Goal: Information Seeking & Learning: Learn about a topic

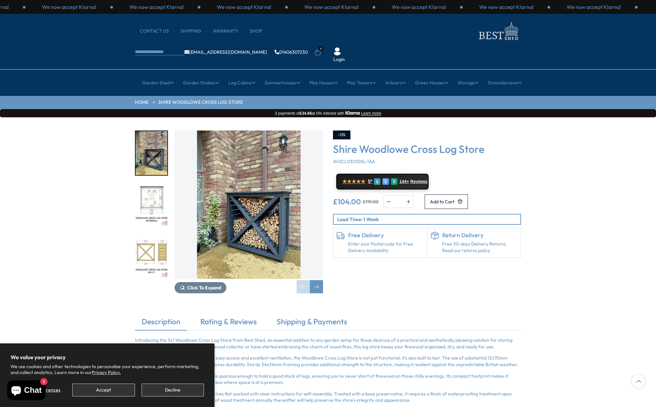
click at [149, 183] on img "2 / 7" at bounding box center [152, 205] width 32 height 44
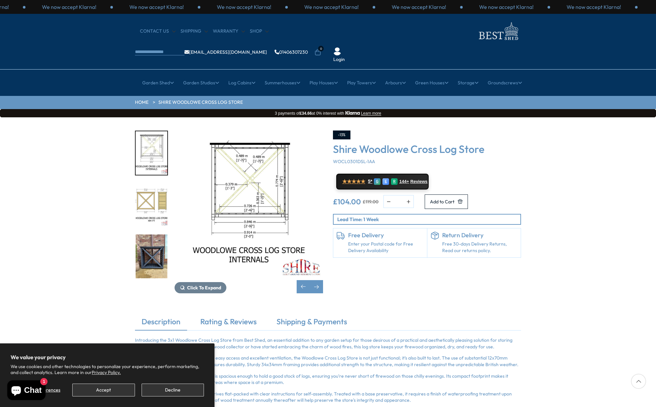
click at [149, 183] on img "3 / 7" at bounding box center [152, 205] width 32 height 44
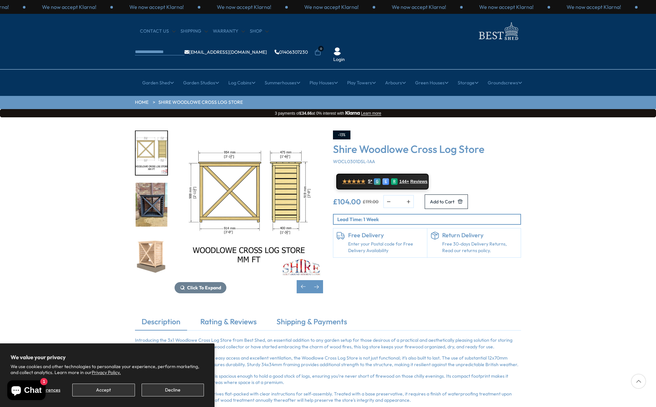
click at [151, 183] on img "4 / 7" at bounding box center [152, 205] width 32 height 44
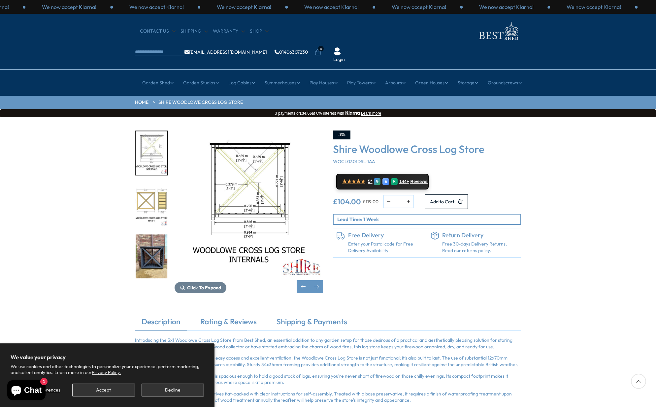
click at [150, 234] on img "4 / 7" at bounding box center [152, 256] width 32 height 44
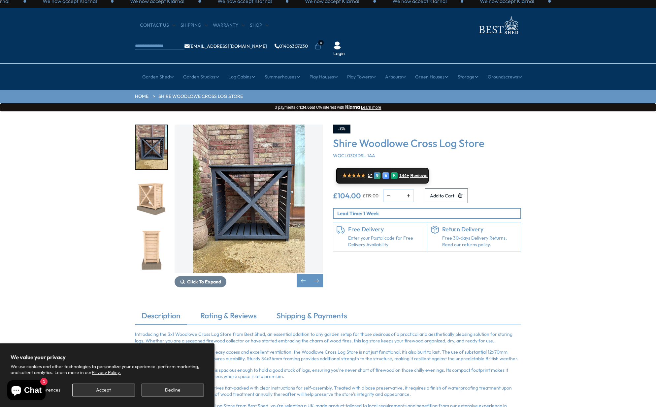
scroll to position [7, 0]
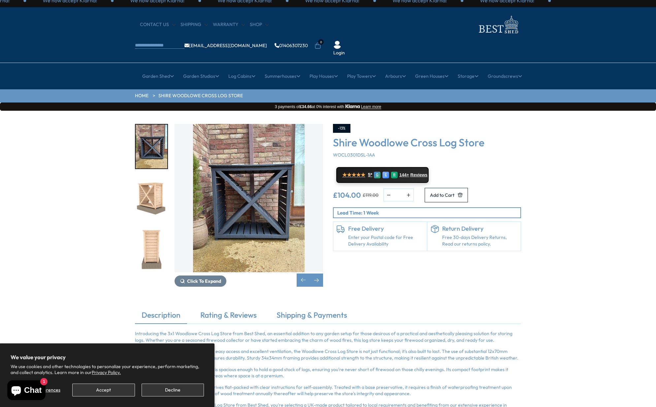
click at [152, 188] on img "5 / 7" at bounding box center [152, 198] width 32 height 44
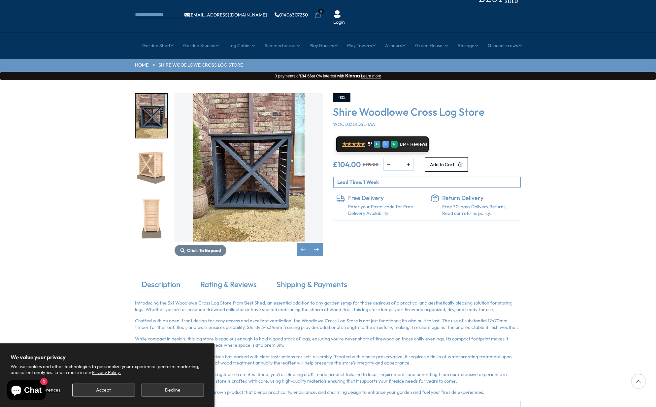
scroll to position [38, 0]
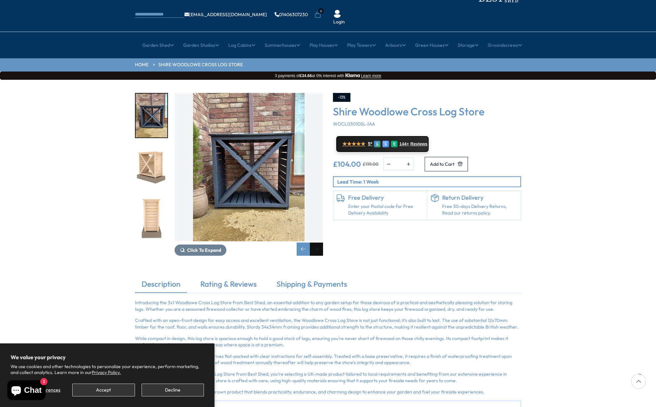
click at [317, 243] on div "Next slide" at bounding box center [316, 249] width 13 height 13
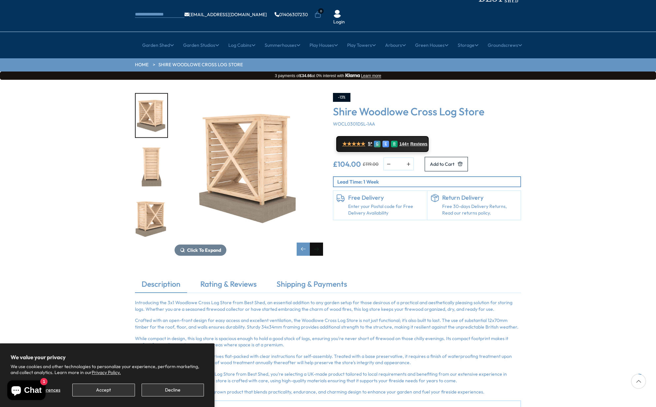
click at [318, 243] on div "Next slide" at bounding box center [316, 249] width 13 height 13
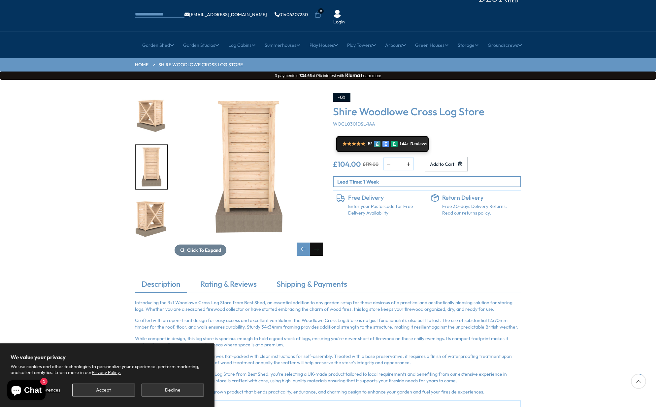
click at [318, 243] on div "Next slide" at bounding box center [316, 249] width 13 height 13
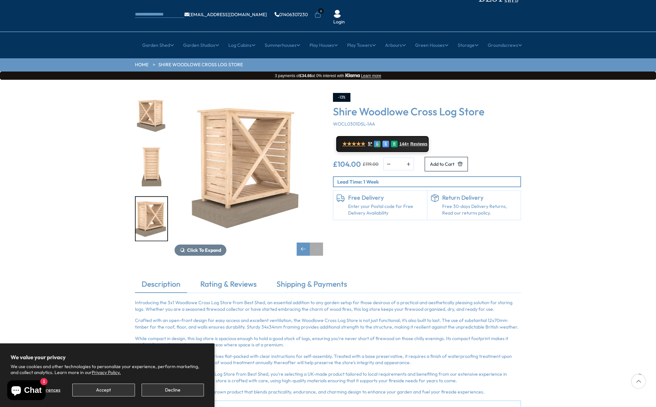
click at [318, 243] on div "Next slide" at bounding box center [316, 249] width 13 height 13
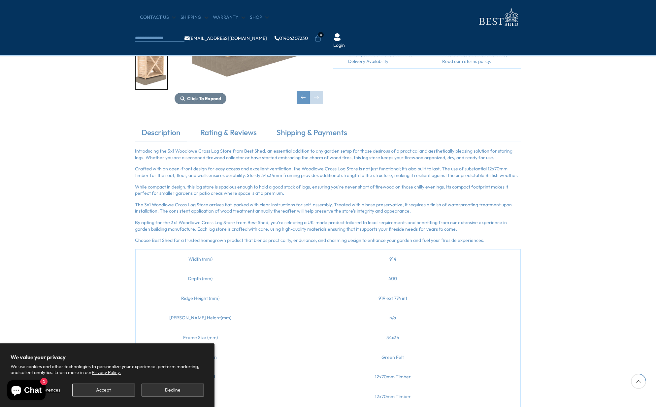
scroll to position [135, 0]
click at [234, 133] on link "Rating & Reviews" at bounding box center [229, 133] width 70 height 14
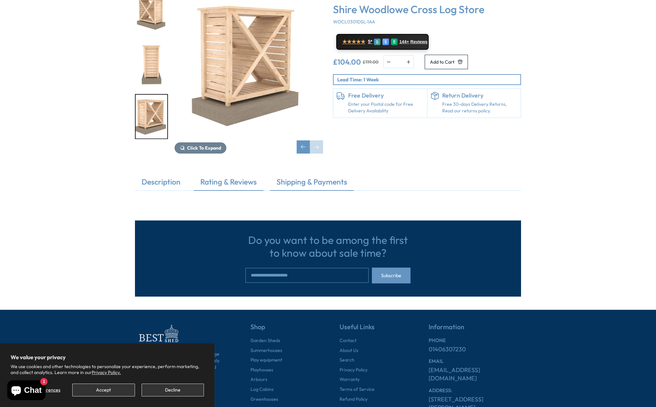
scroll to position [0, 0]
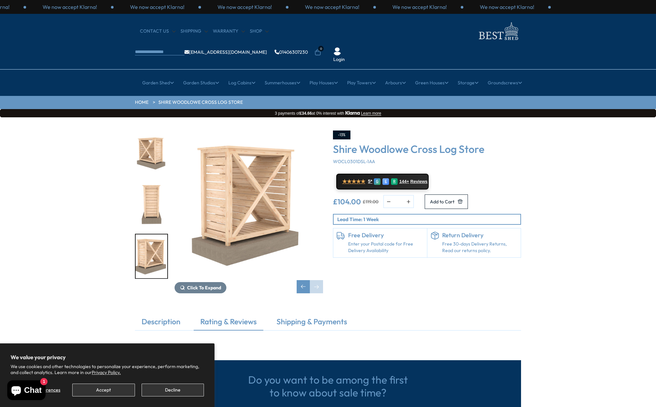
click at [68, 144] on div "Click To Expand Click To Expand Click To Expand Click To Expand Click To Expand…" at bounding box center [328, 216] width 656 height 199
